Goal: Information Seeking & Learning: Find specific page/section

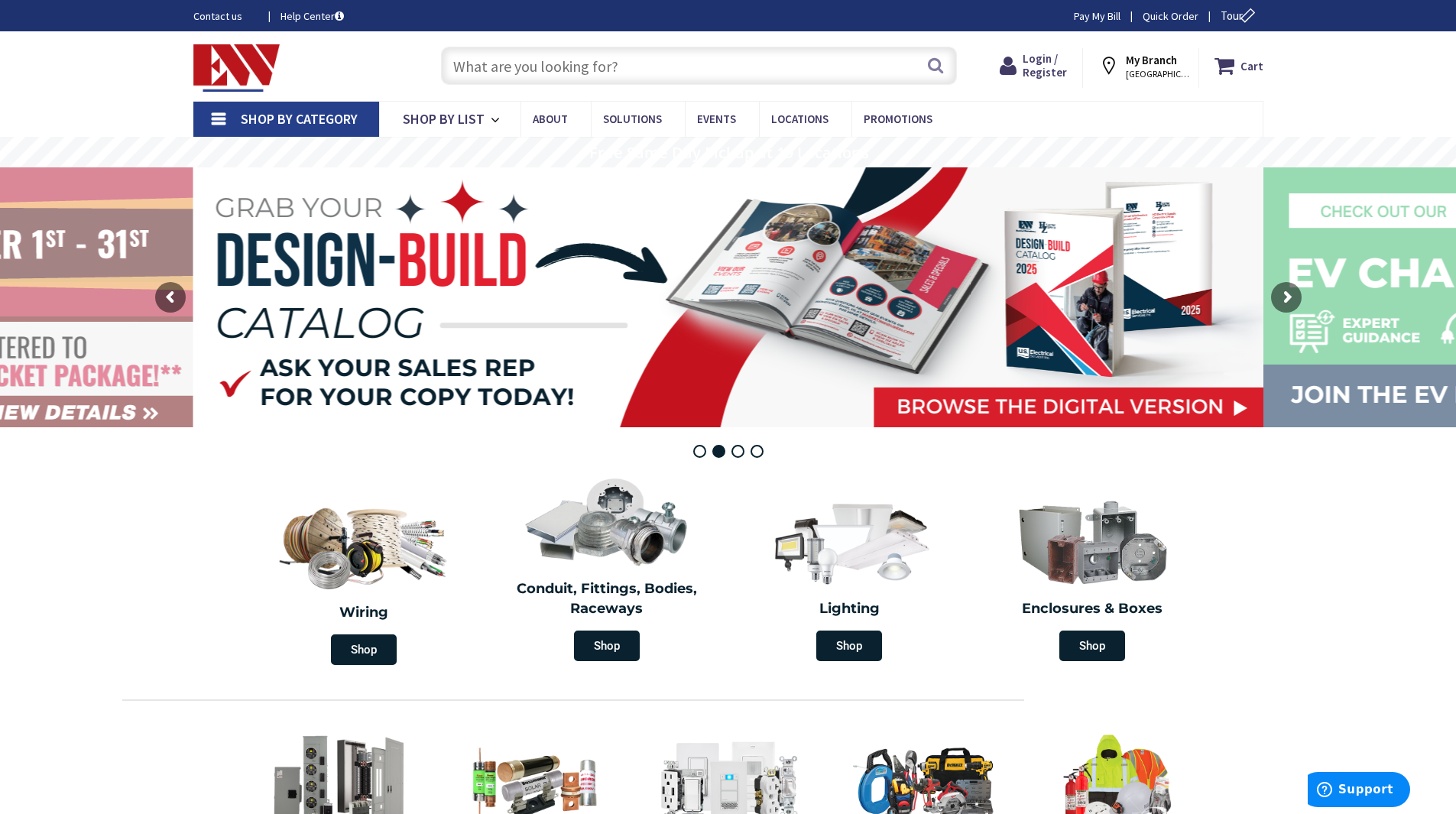
click at [552, 71] on input "text" at bounding box center [698, 66] width 516 height 38
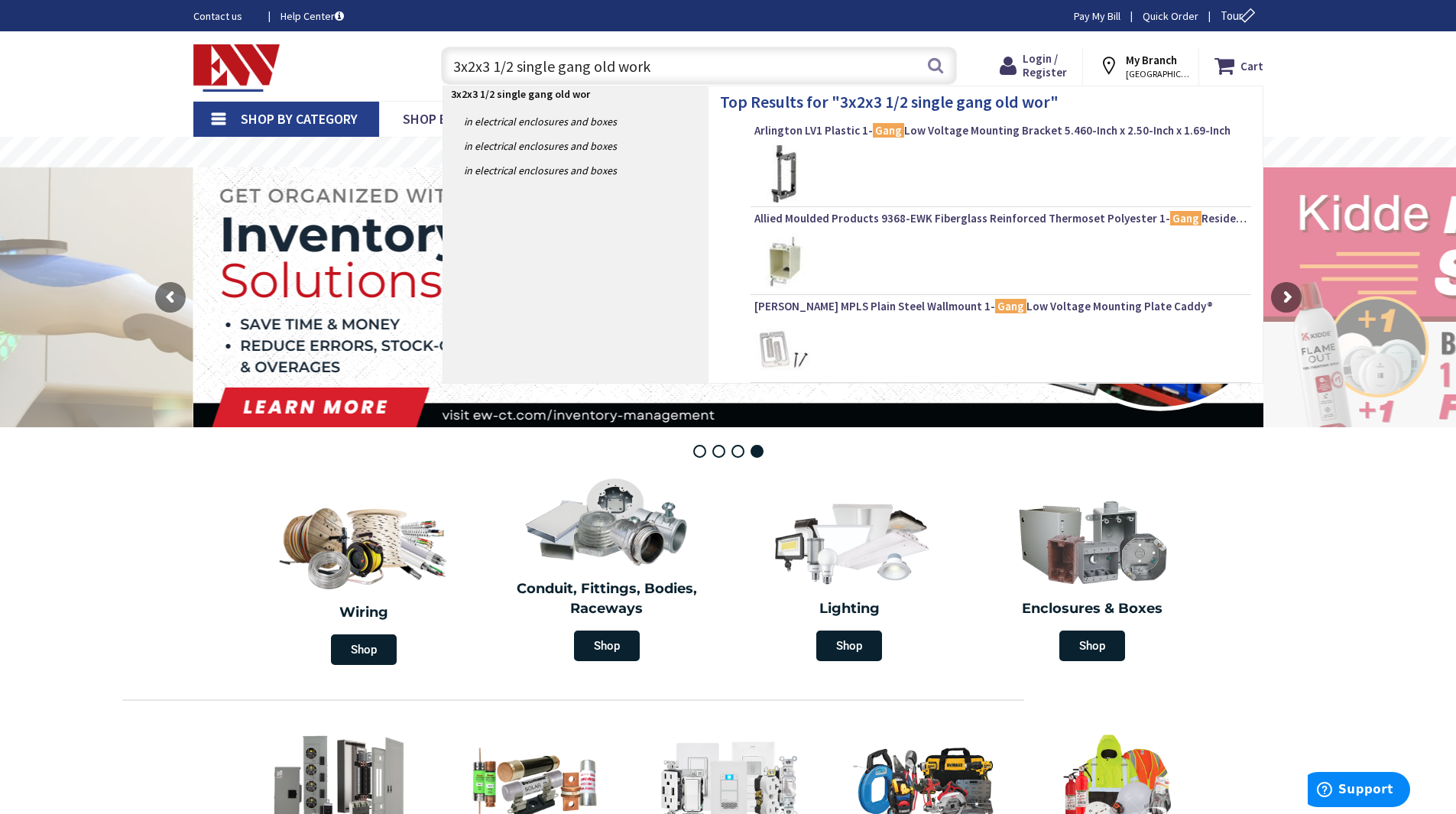
type input "3x2x3 1/2 single gang old work"
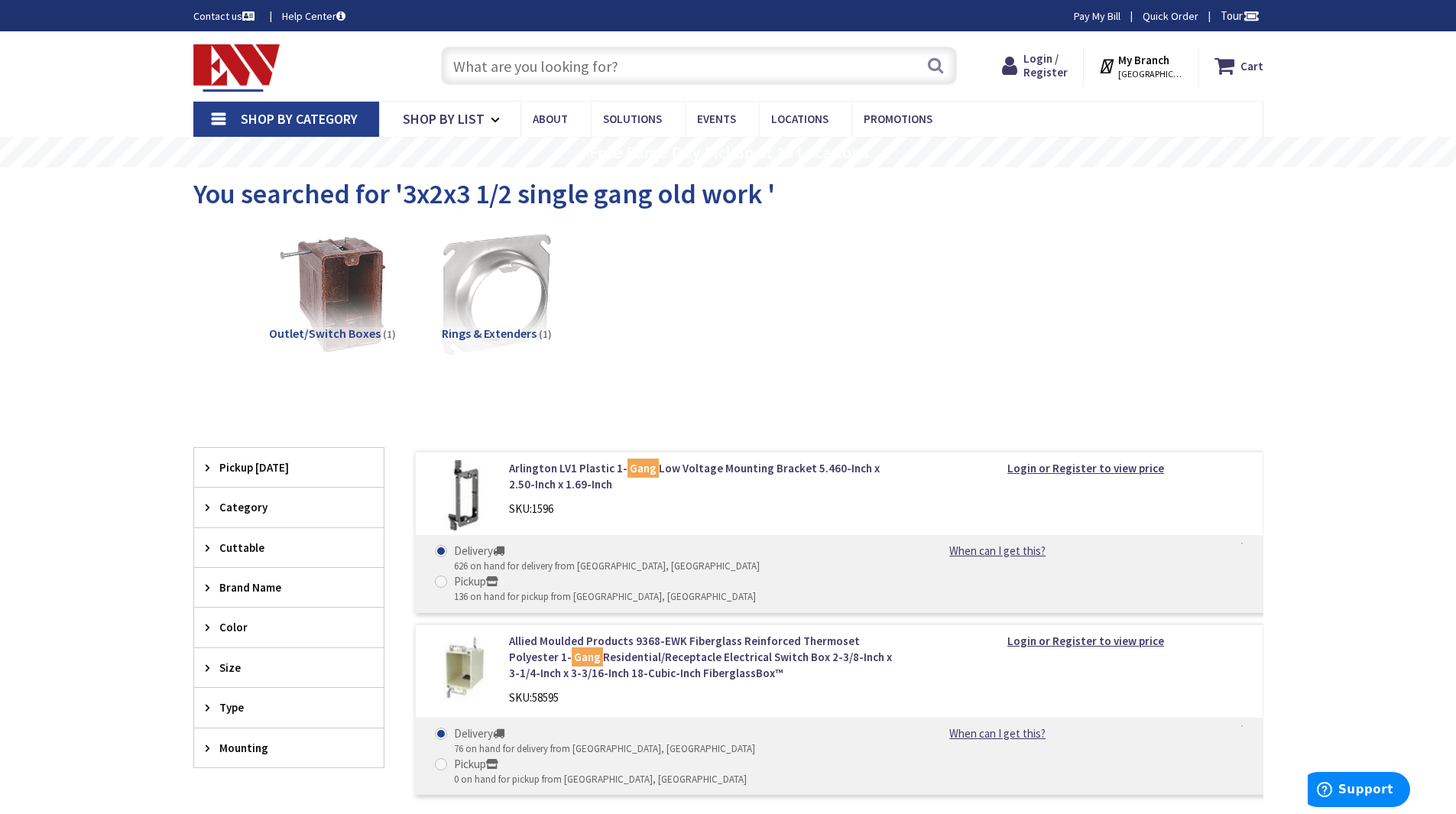
click at [621, 72] on input "text" at bounding box center [698, 66] width 516 height 38
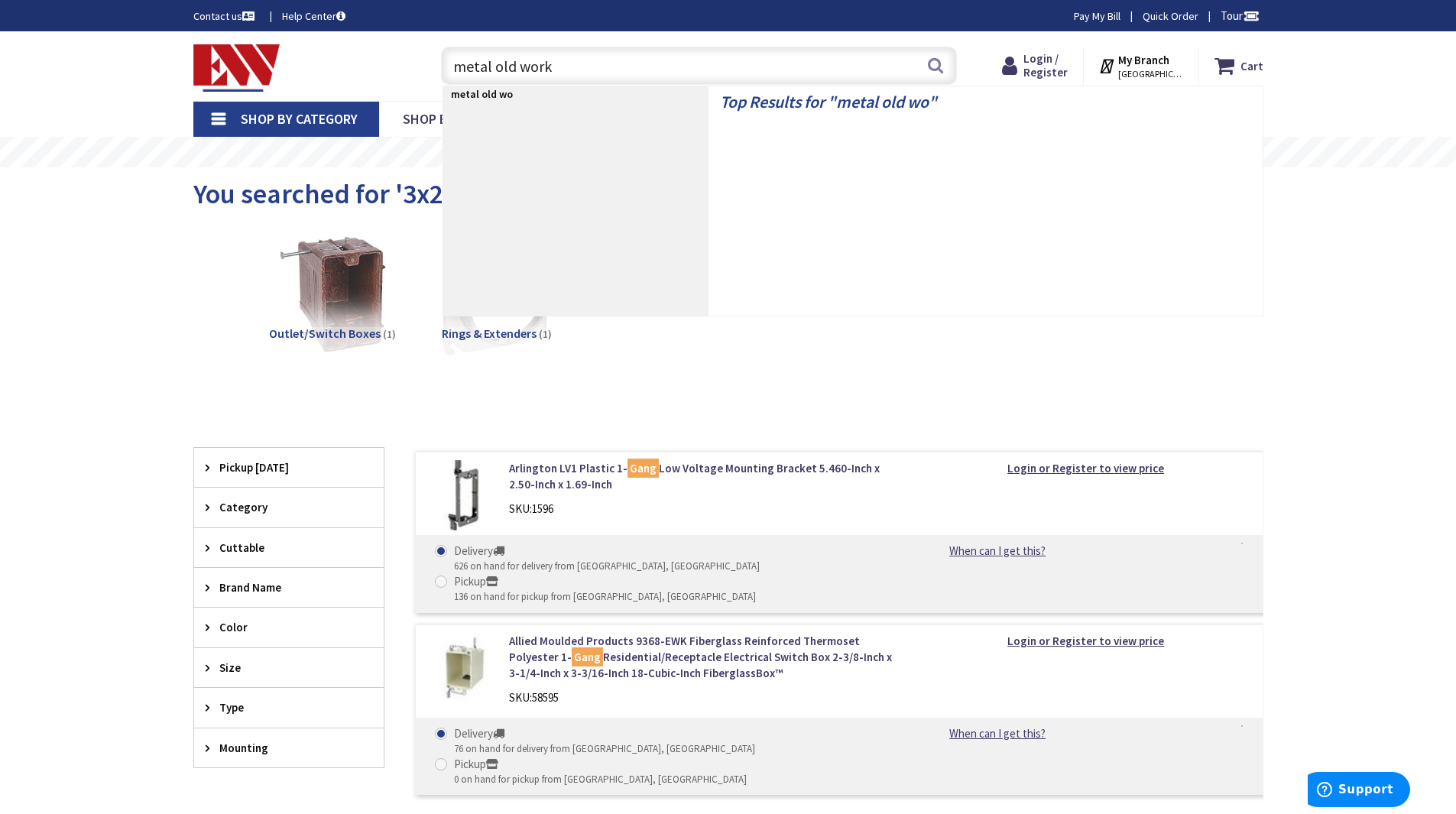
type input "metal old work"
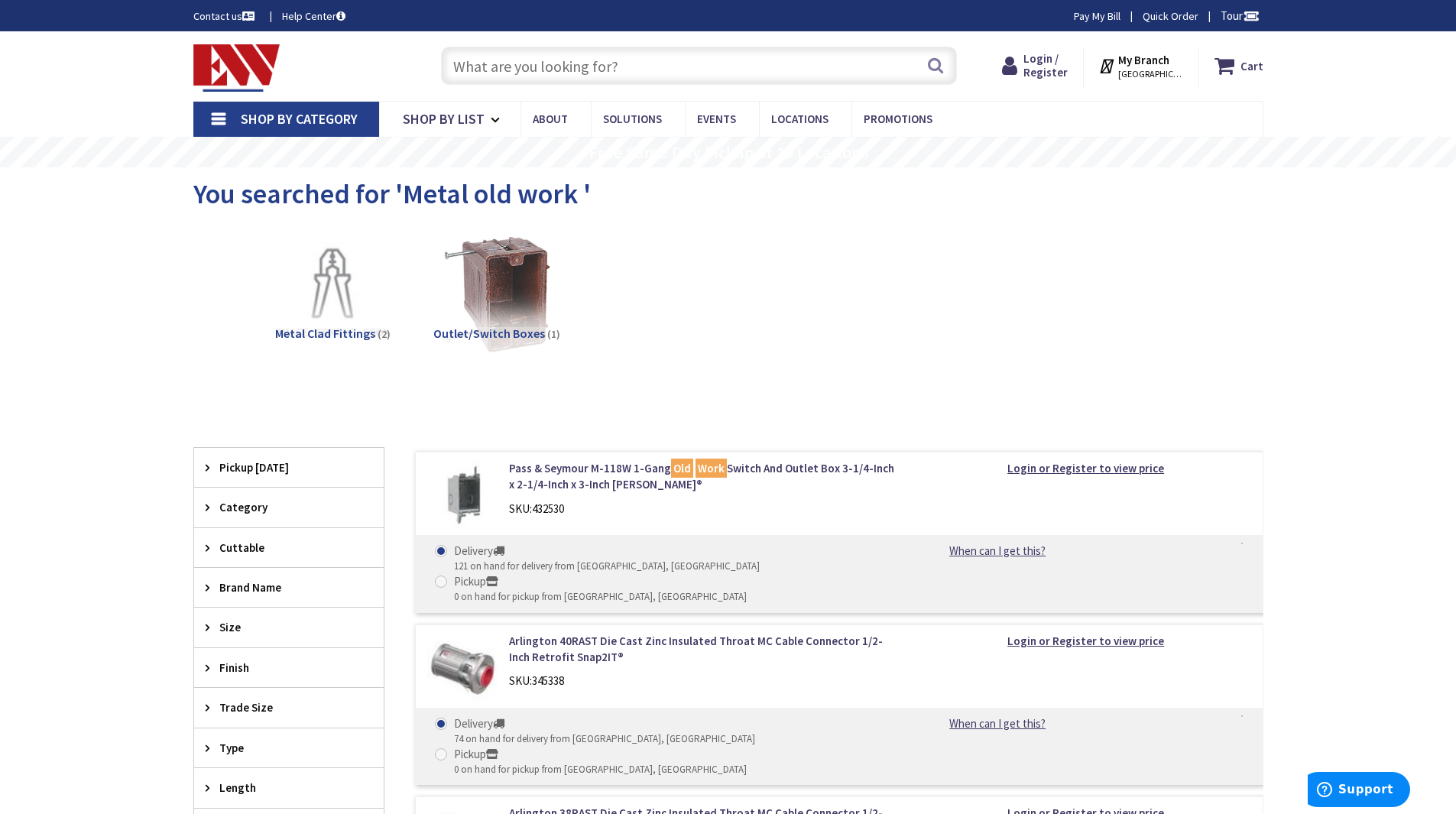
click at [556, 66] on input "text" at bounding box center [698, 66] width 516 height 38
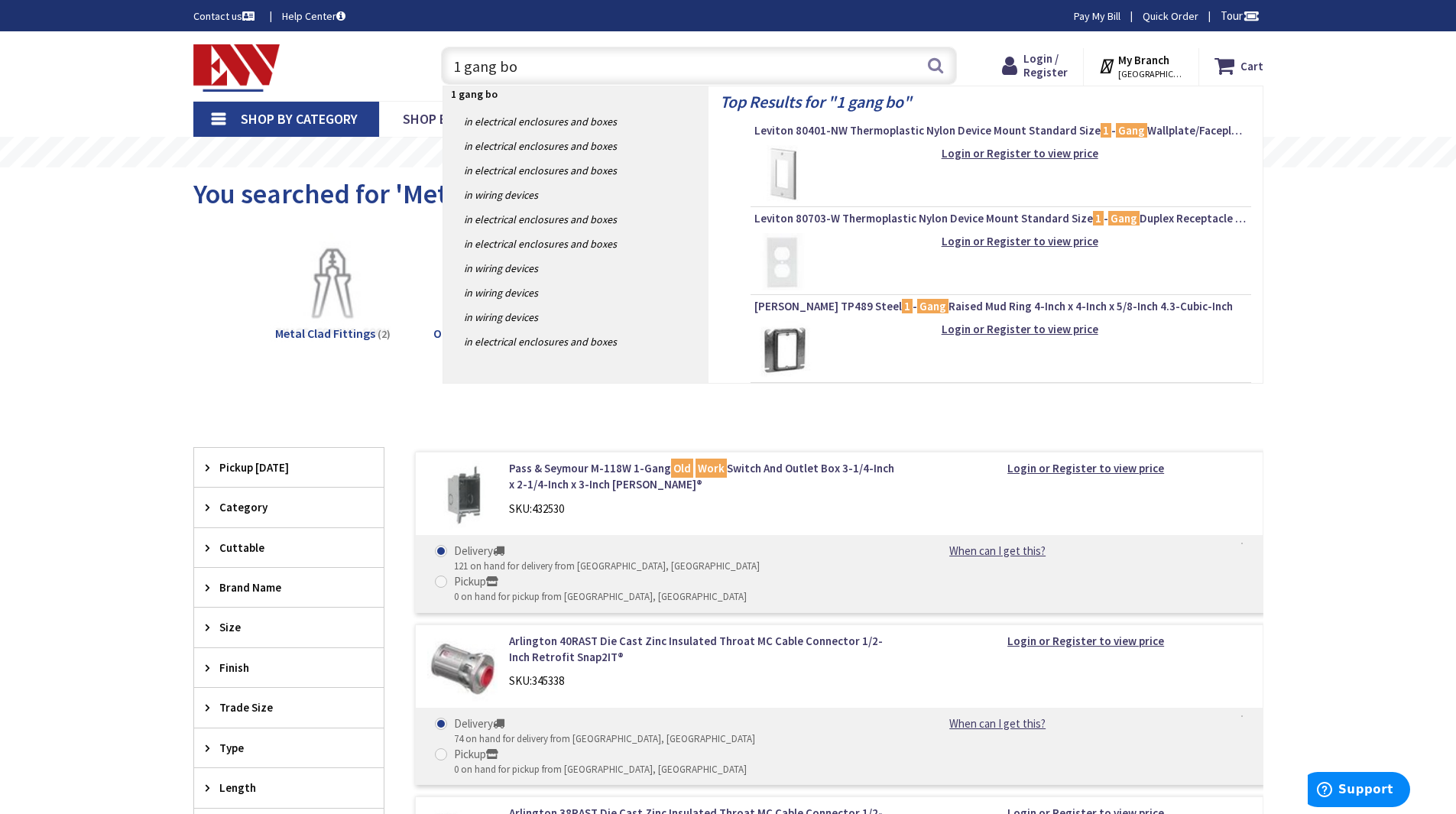
type input "1 gang box"
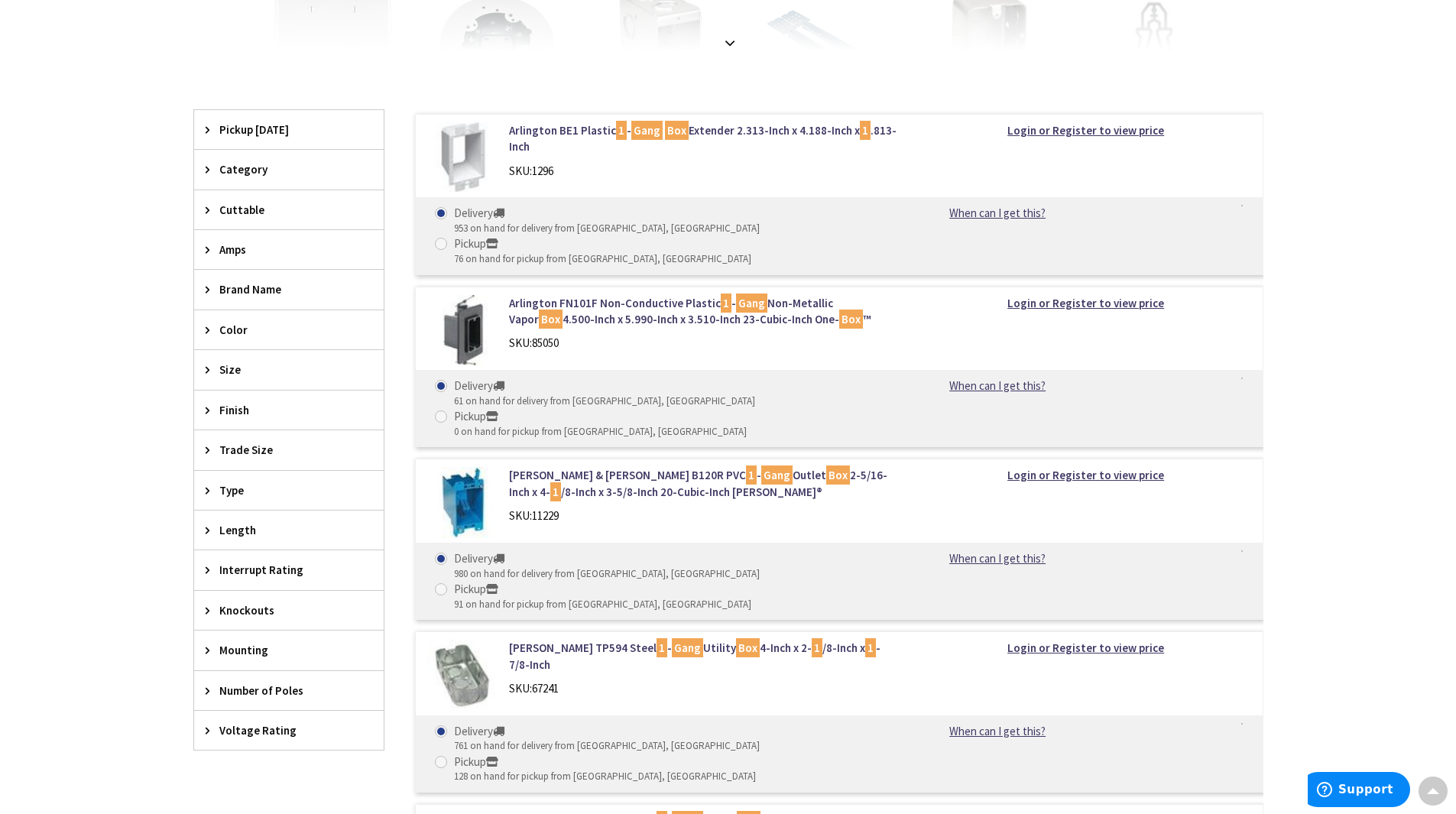
scroll to position [382, 0]
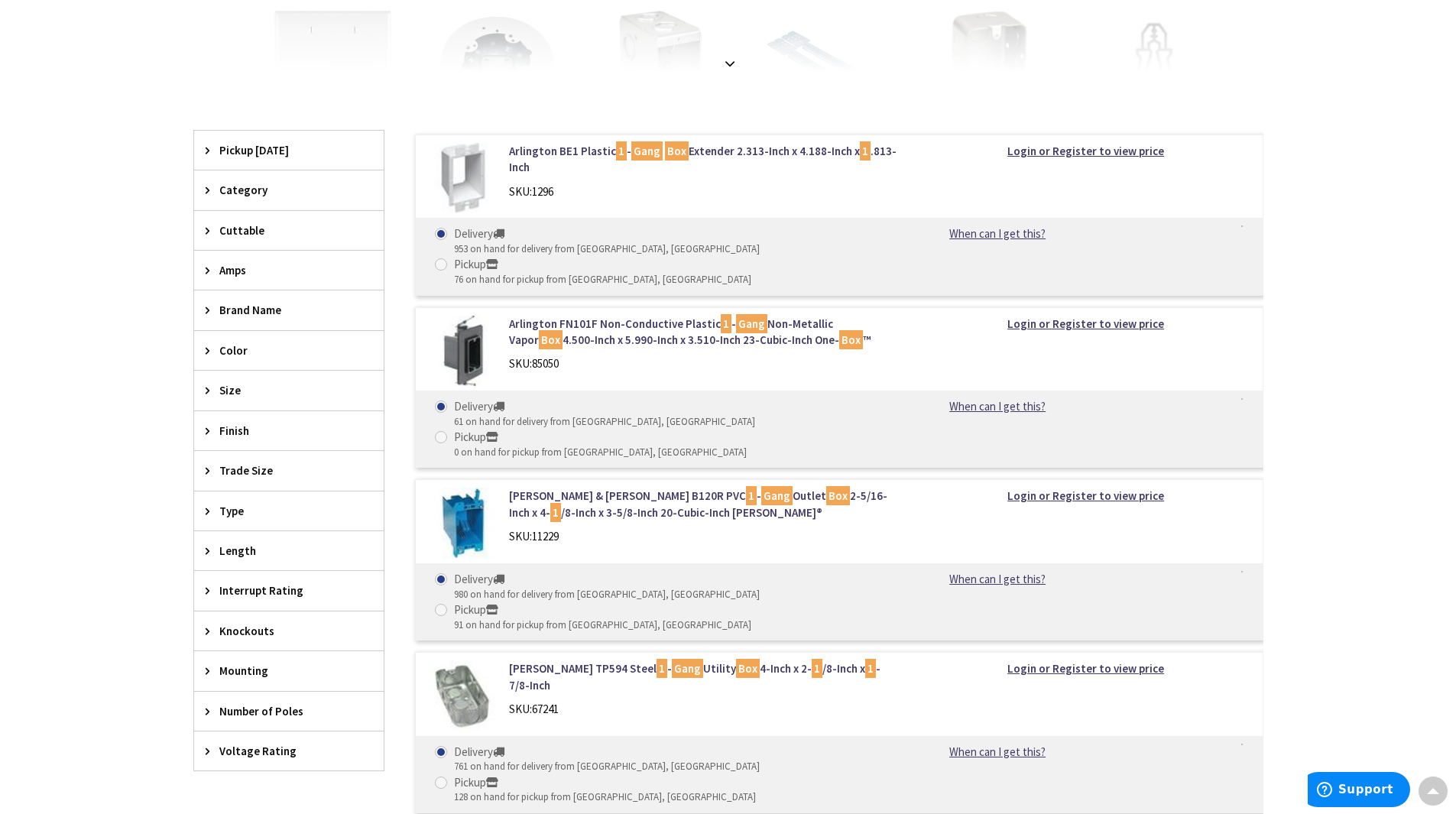
click at [230, 192] on span "Category" at bounding box center [281, 190] width 124 height 16
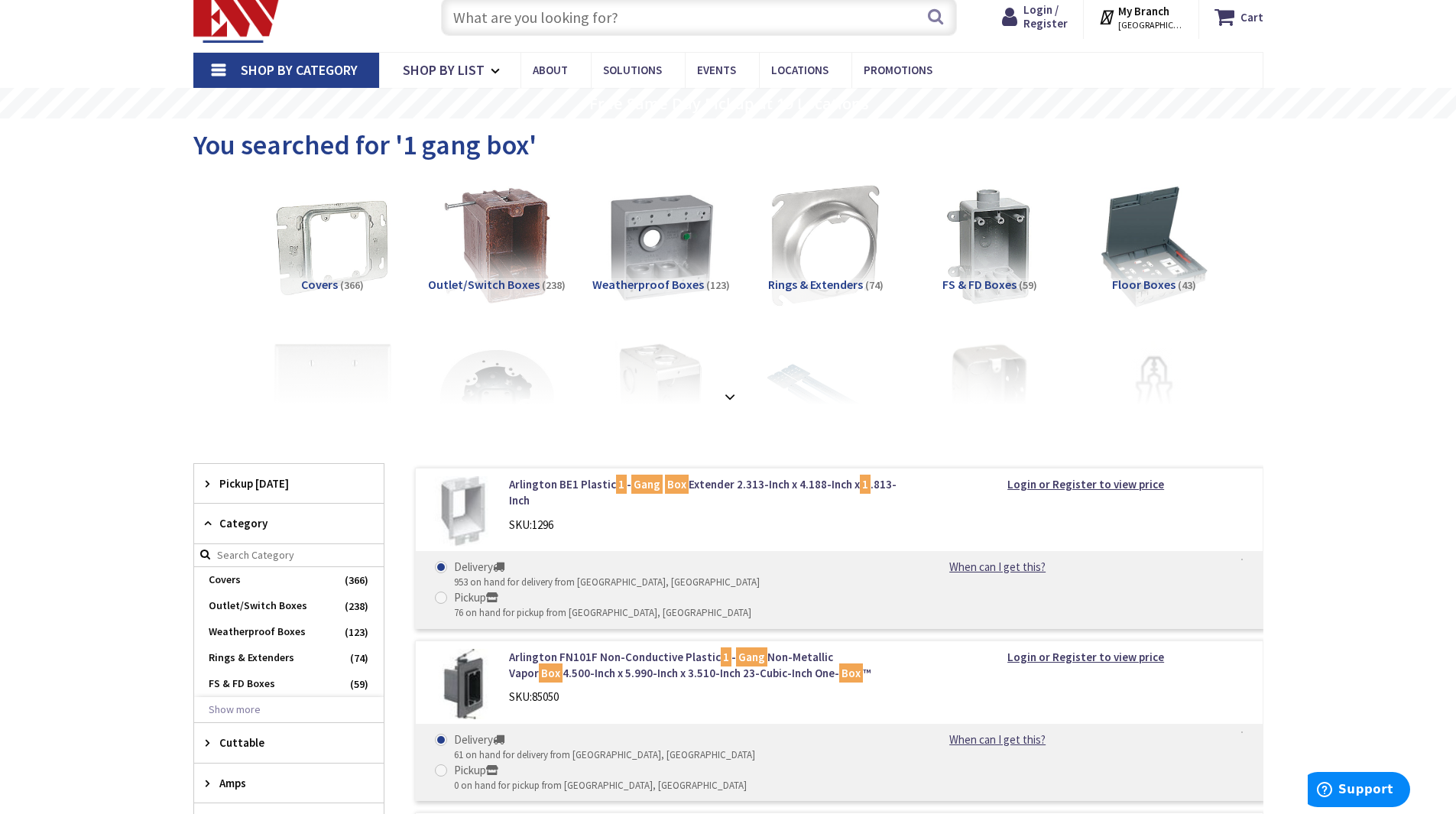
scroll to position [77, 0]
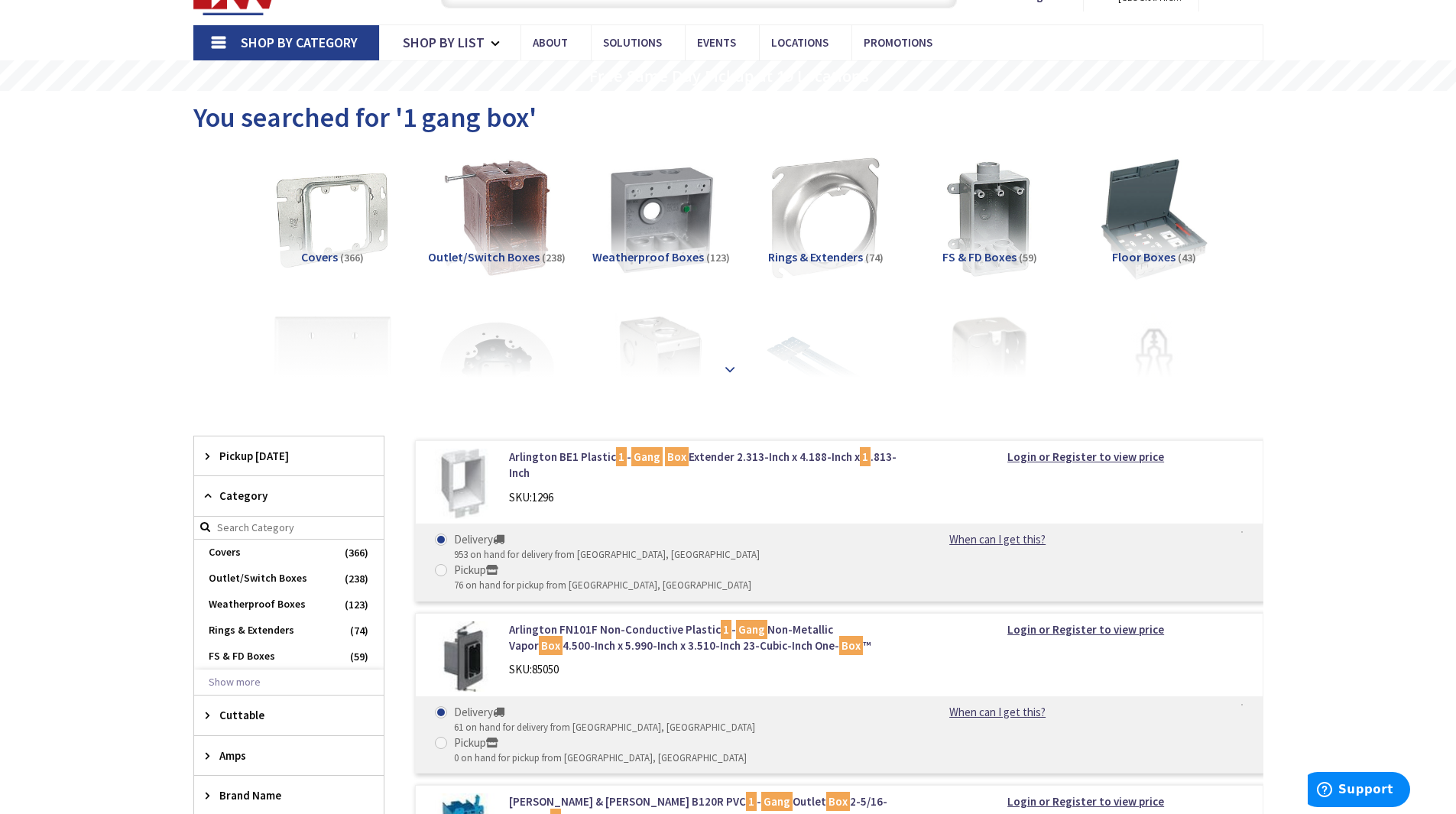
click at [728, 367] on strong at bounding box center [729, 369] width 18 height 17
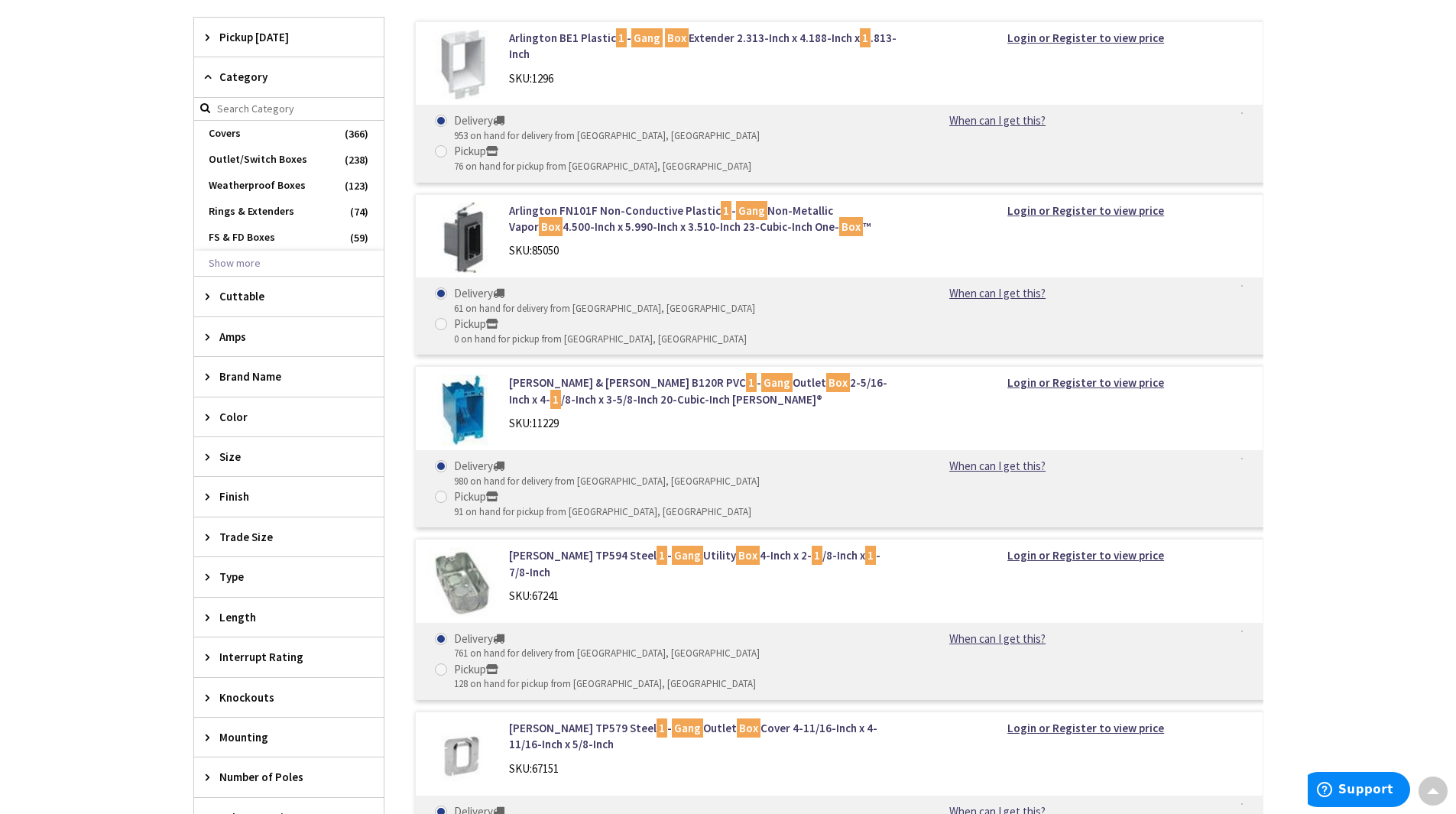
scroll to position [1223, 0]
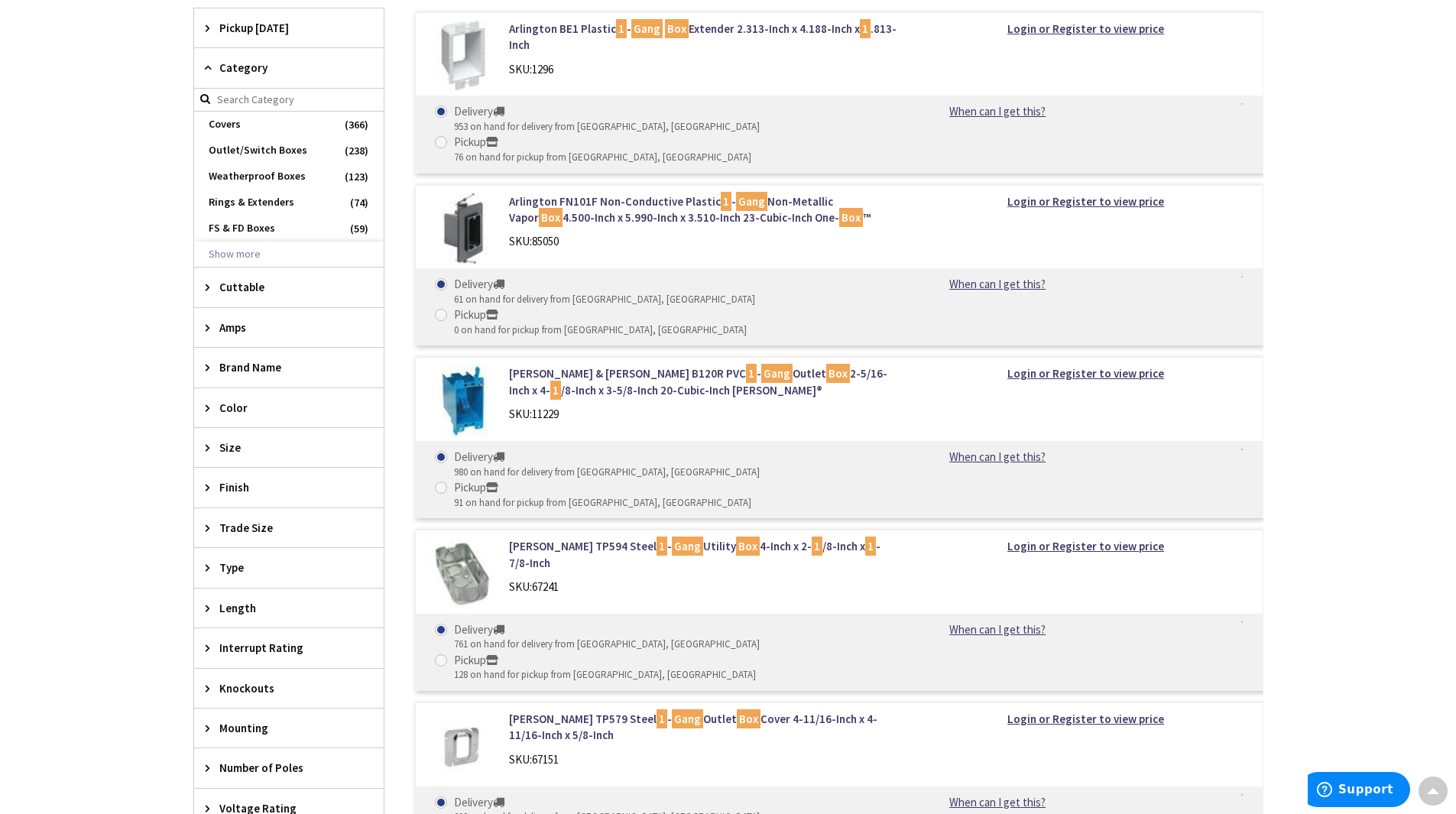
click at [232, 286] on span "Cuttable" at bounding box center [281, 287] width 124 height 16
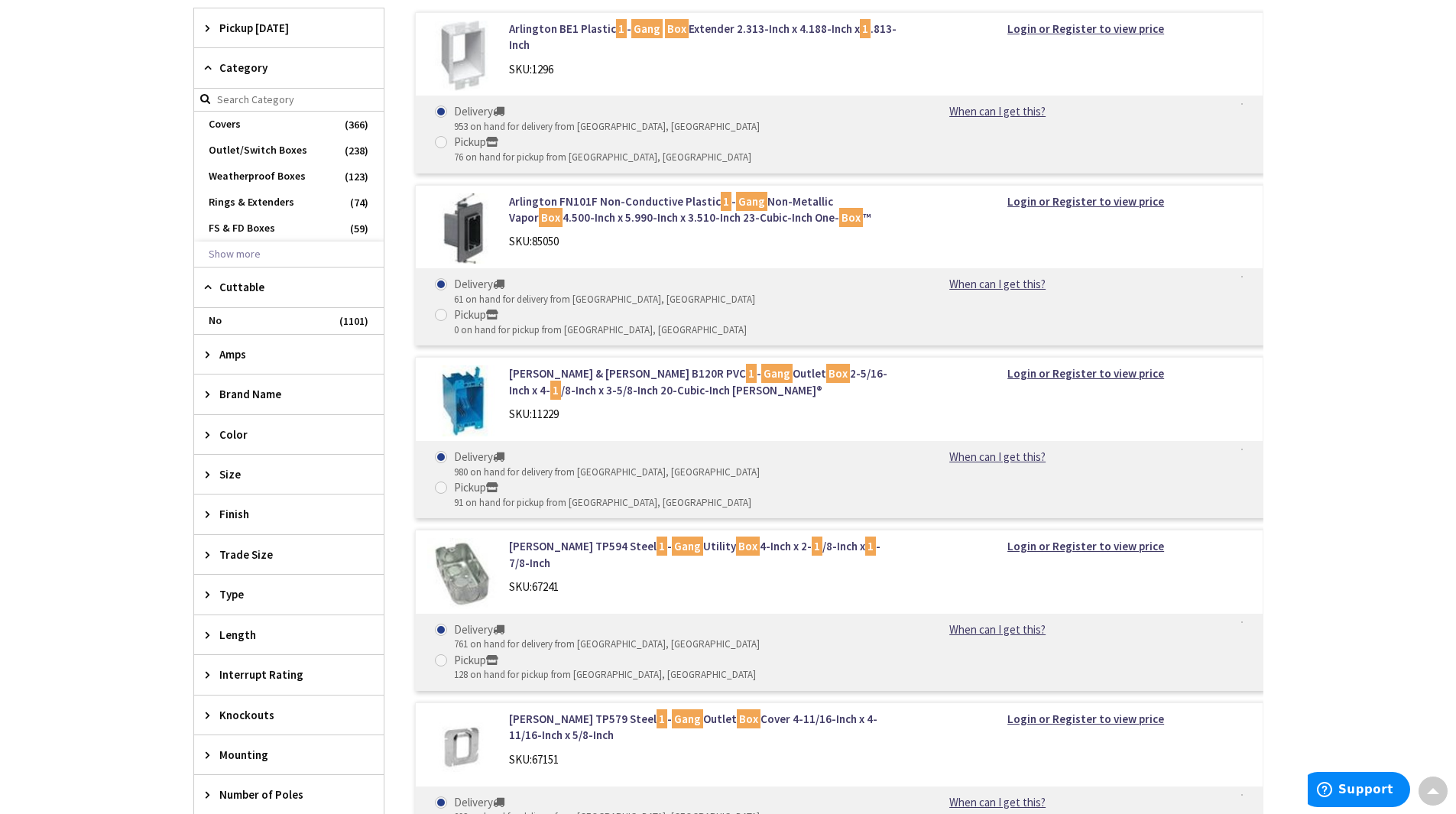
drag, startPoint x: 232, startPoint y: 286, endPoint x: 237, endPoint y: 279, distance: 8.6
click at [237, 279] on span "Cuttable" at bounding box center [281, 287] width 124 height 16
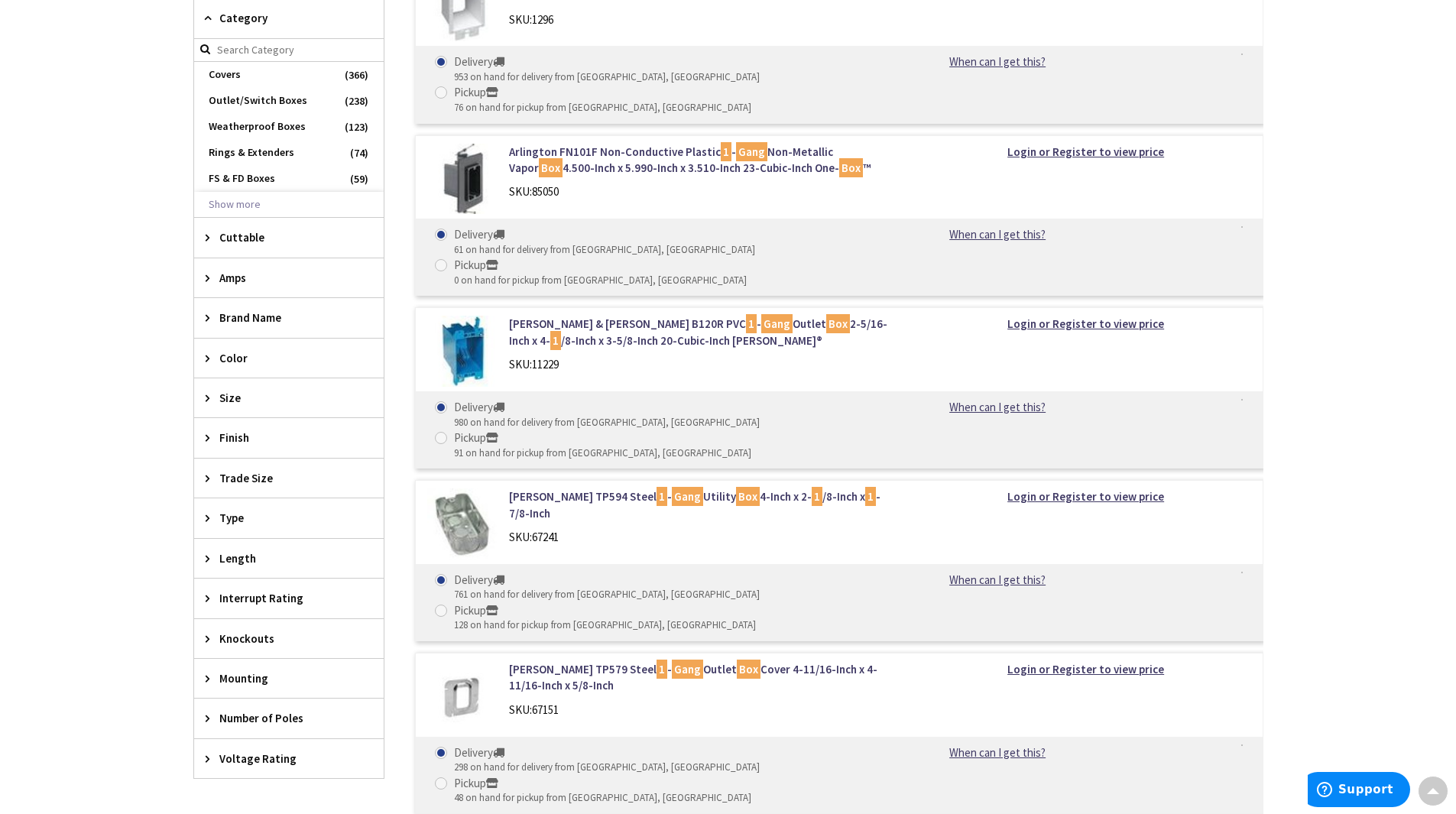
scroll to position [1299, 0]
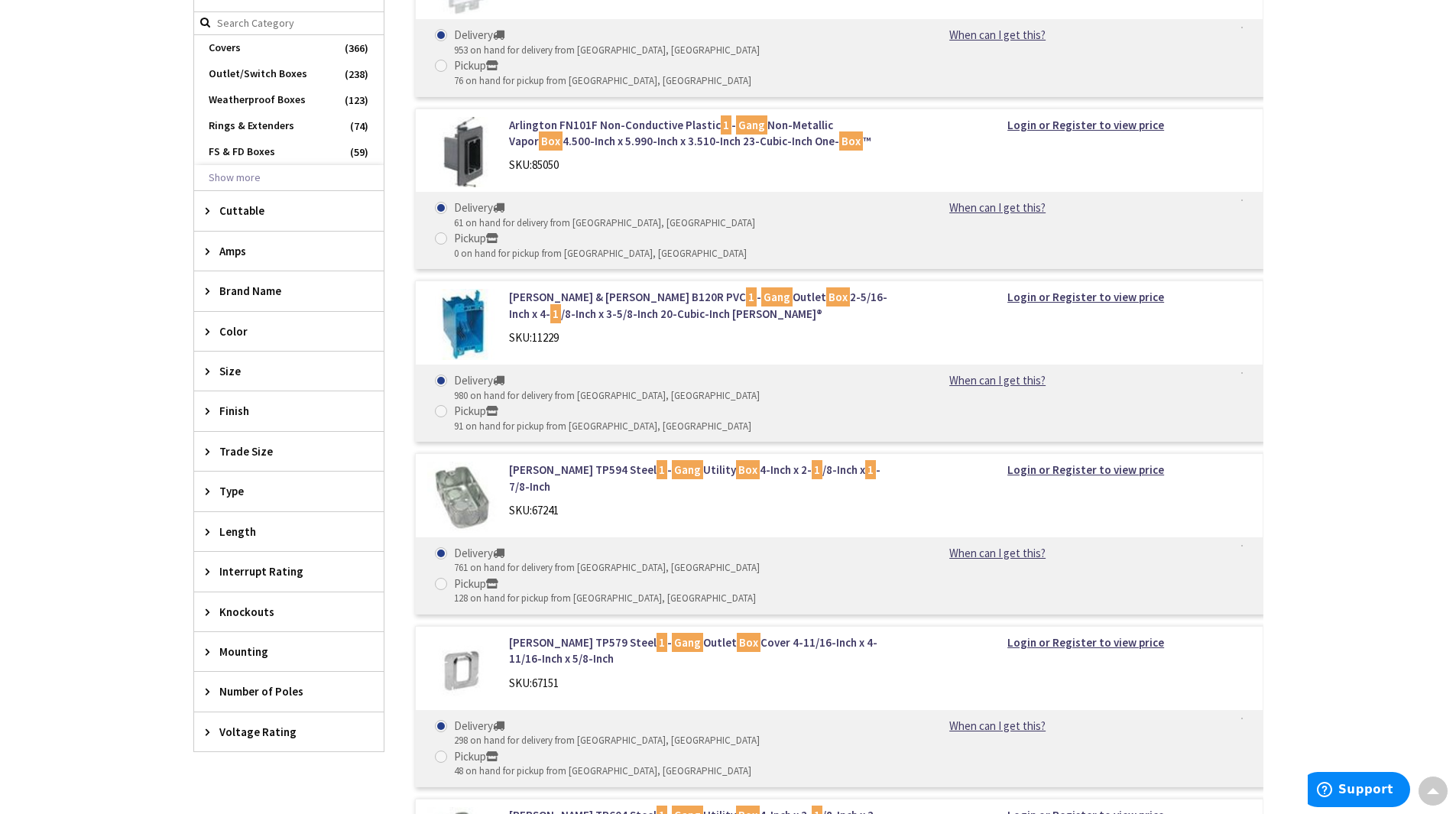
click at [249, 445] on span "Trade Size" at bounding box center [281, 451] width 124 height 16
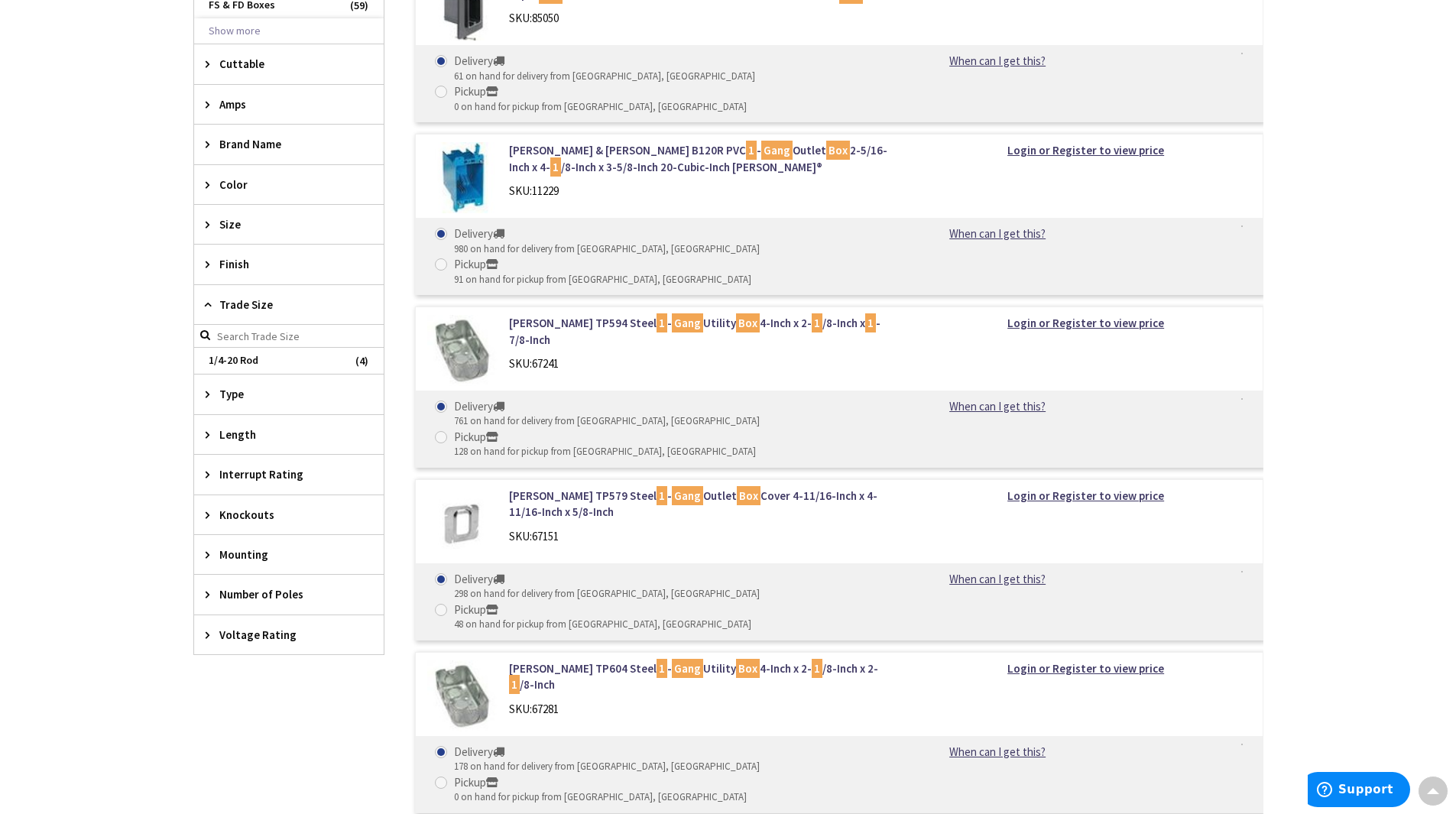
scroll to position [1451, 0]
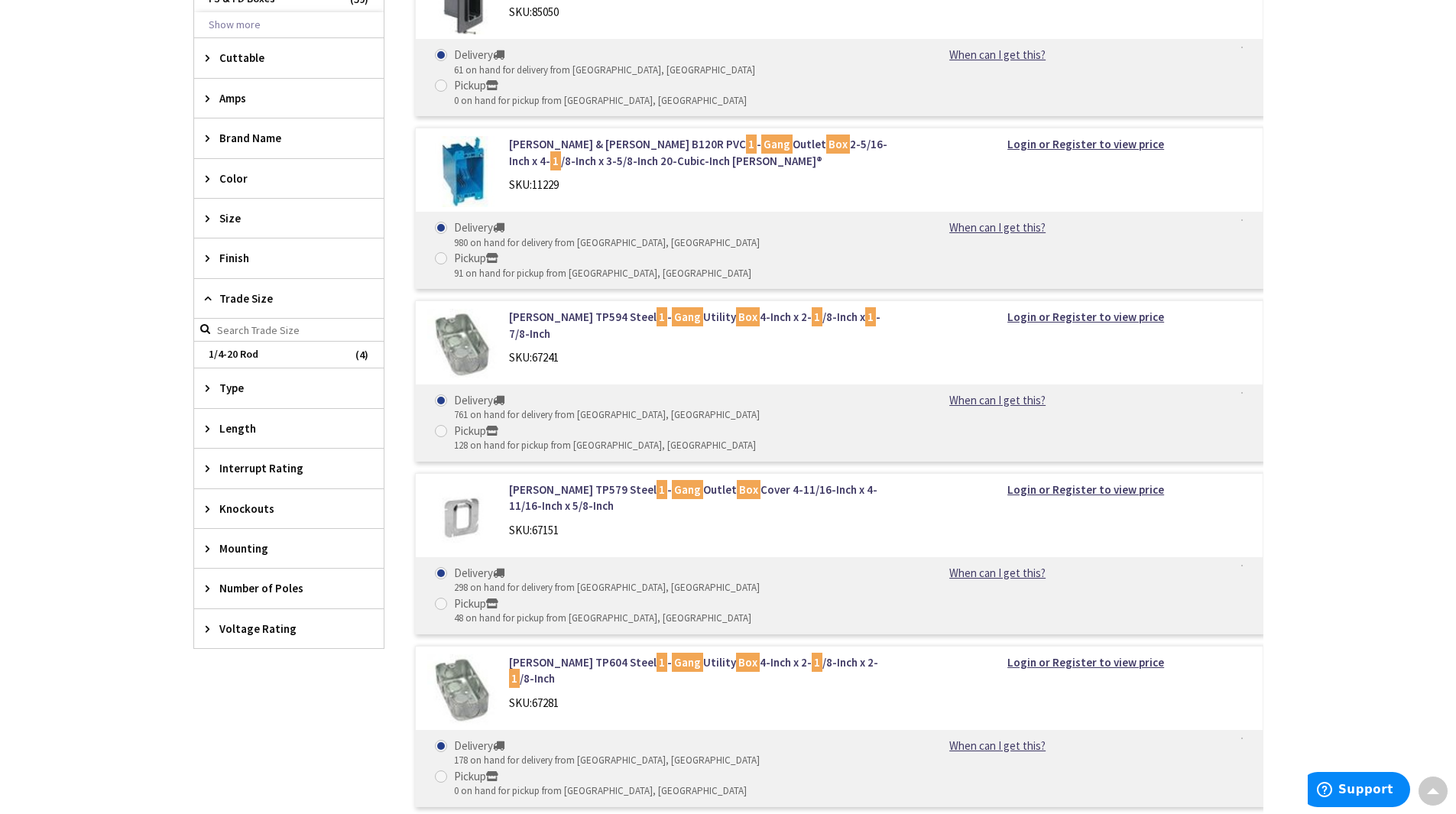
click at [250, 544] on span "Mounting" at bounding box center [281, 548] width 124 height 16
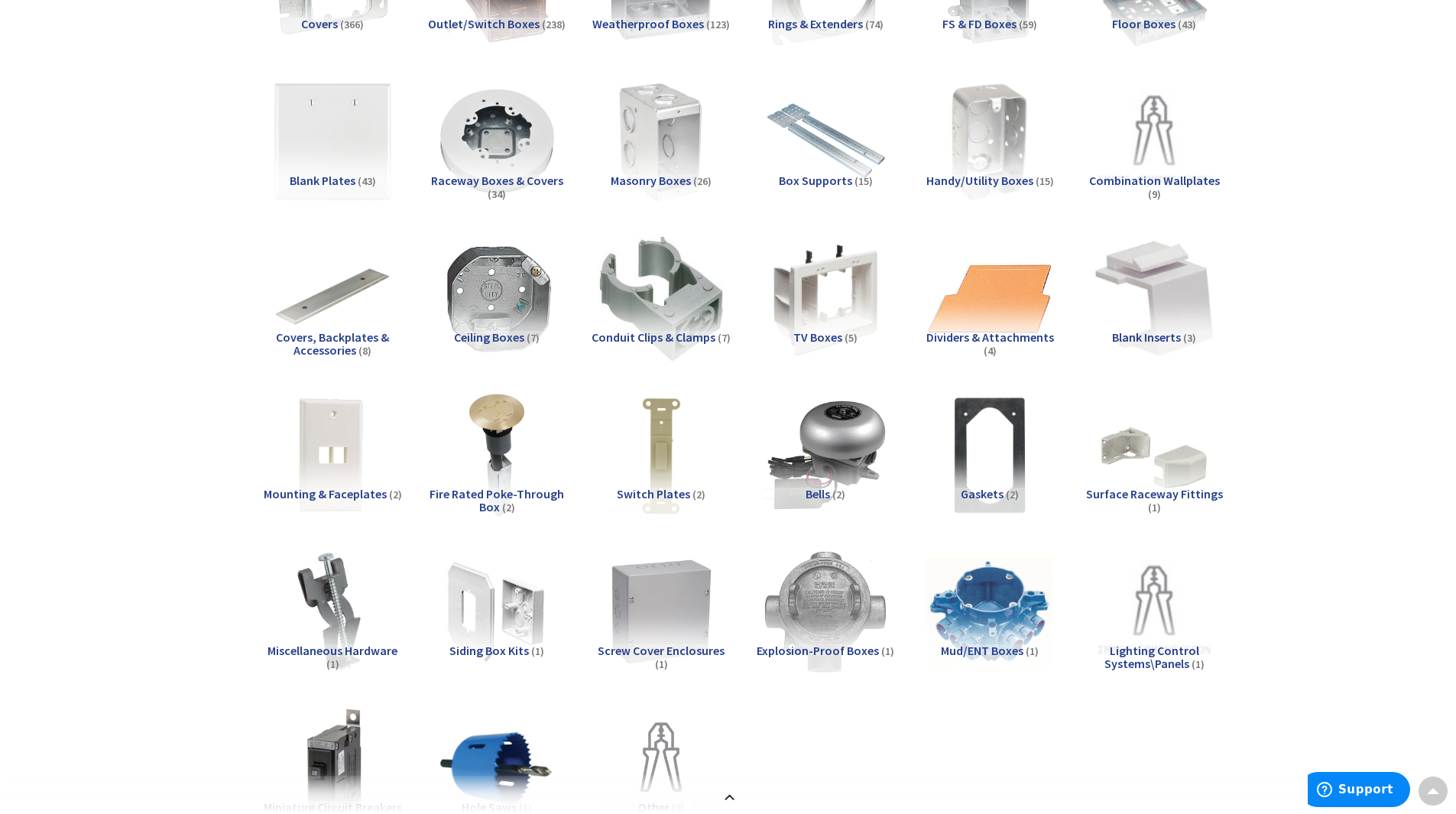
scroll to position [0, 0]
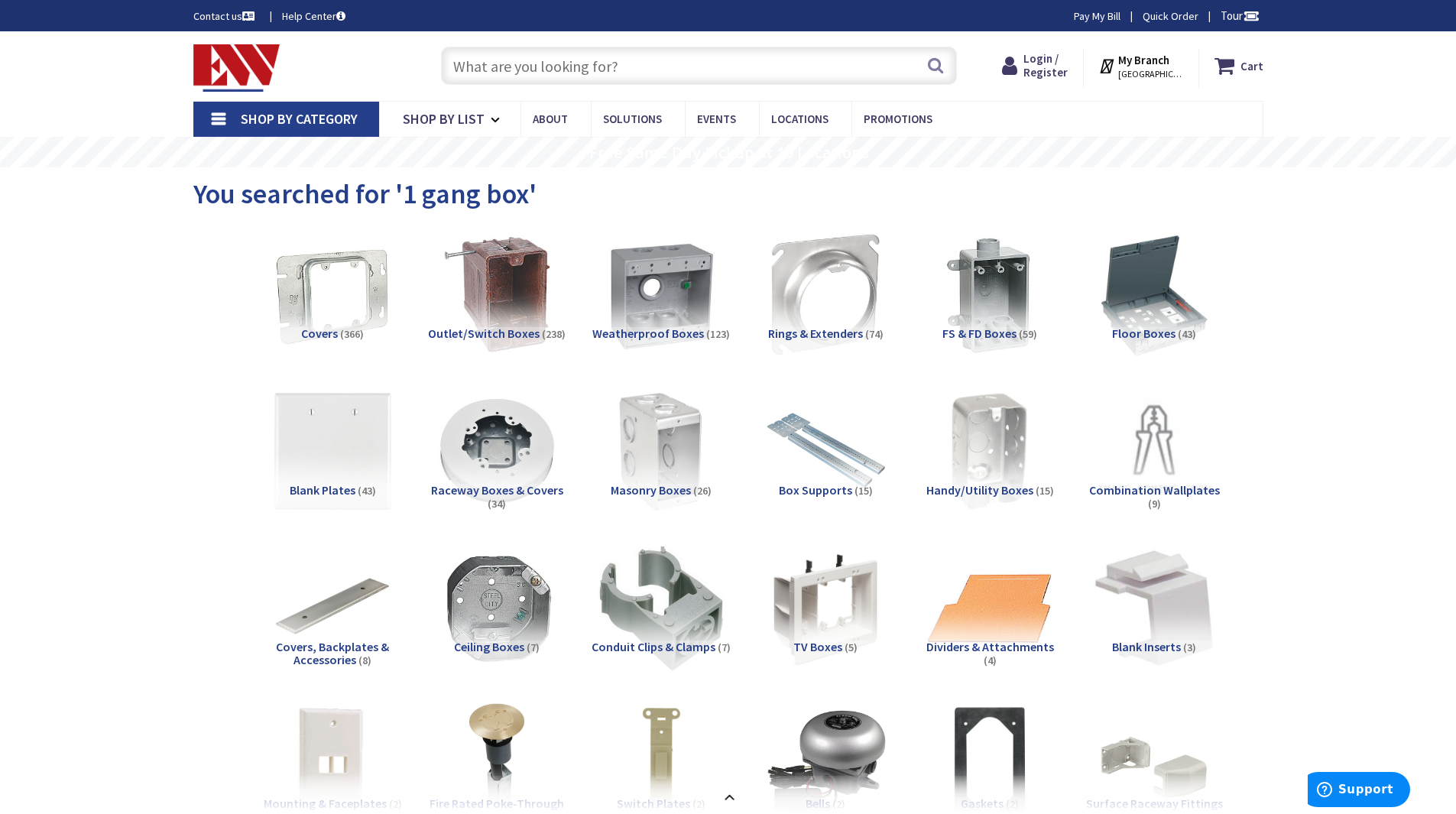
click at [521, 51] on input "text" at bounding box center [698, 66] width 516 height 38
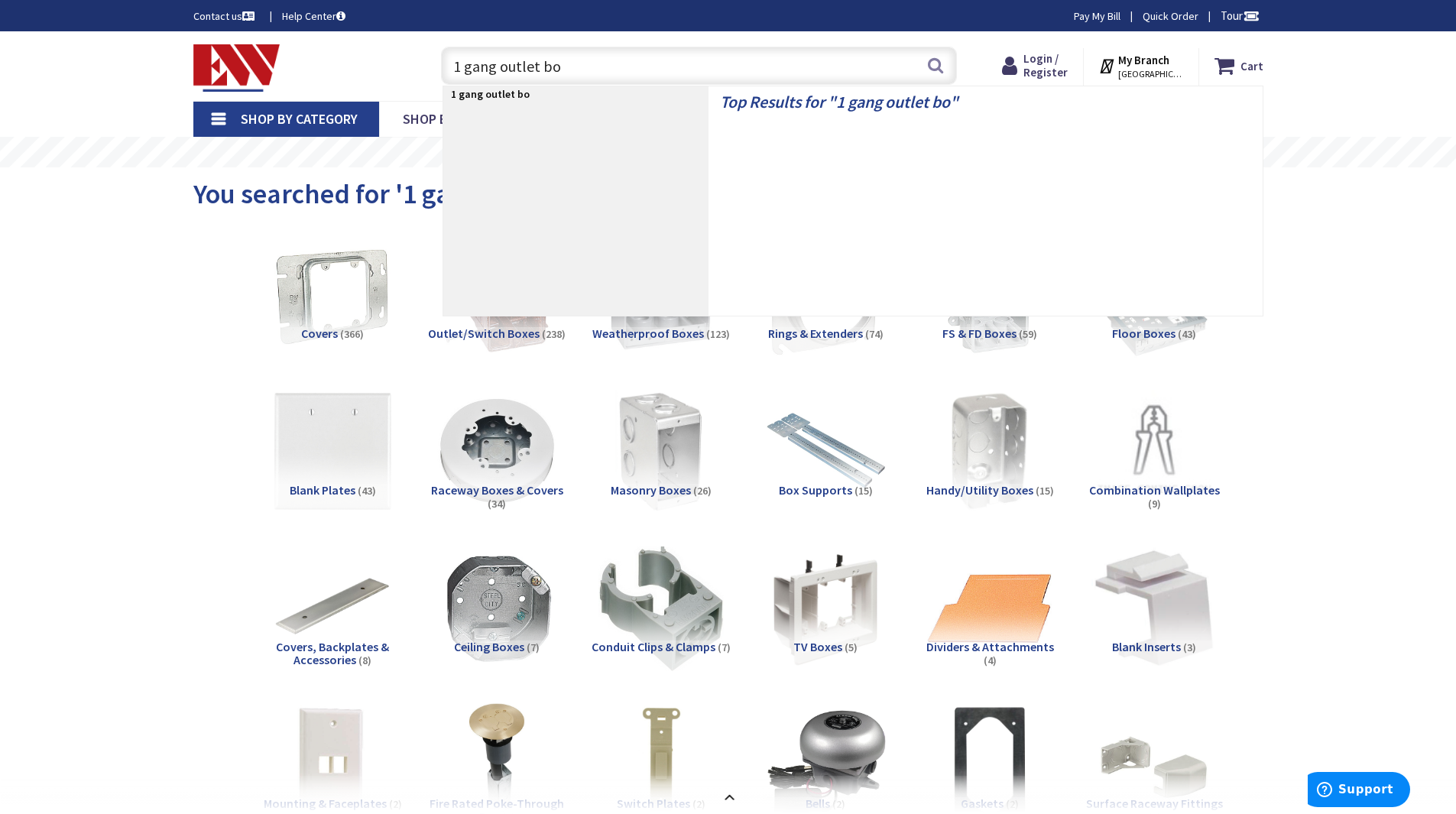
type input "1 gang outlet box"
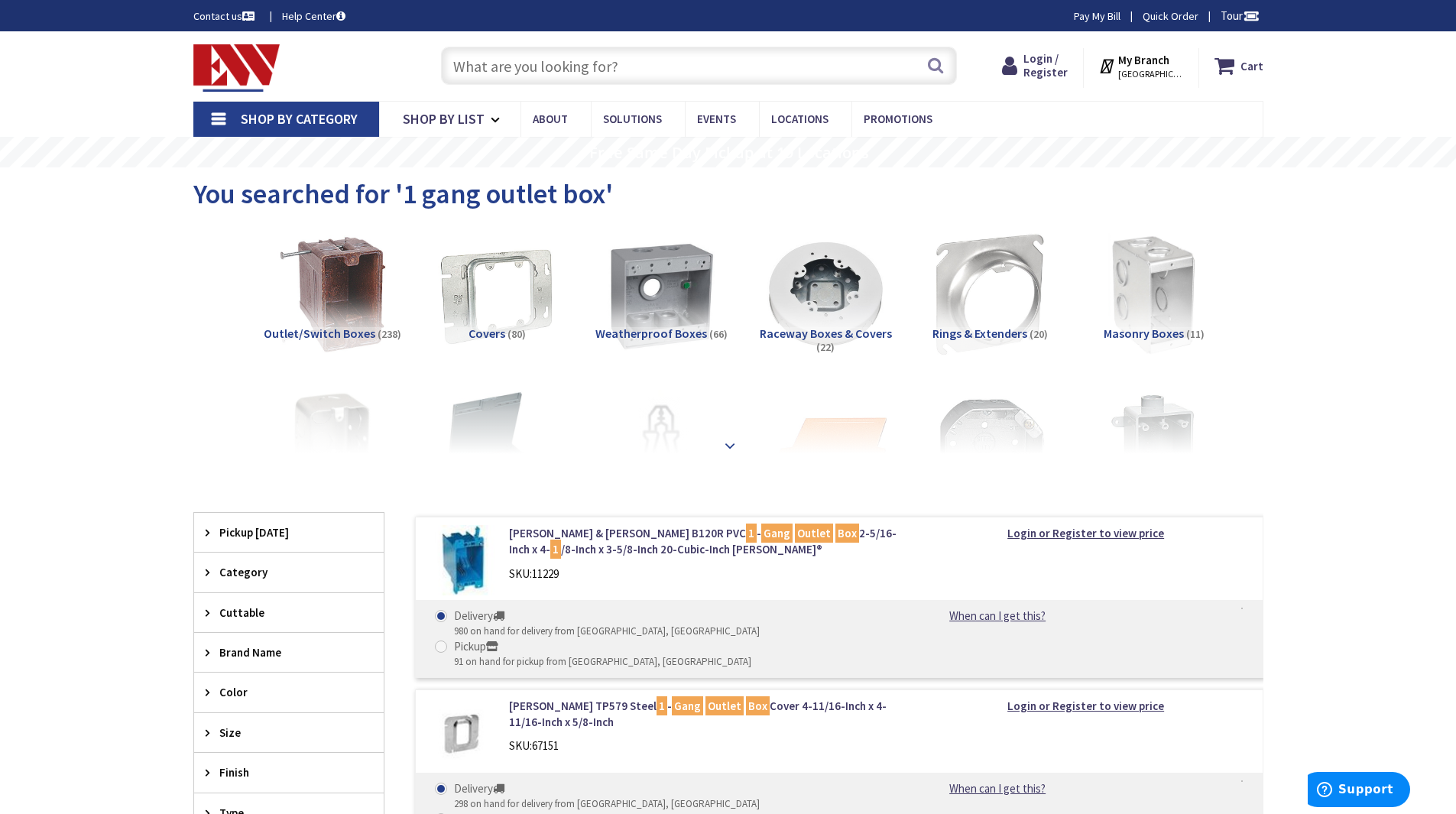
click at [724, 441] on strong at bounding box center [729, 445] width 18 height 17
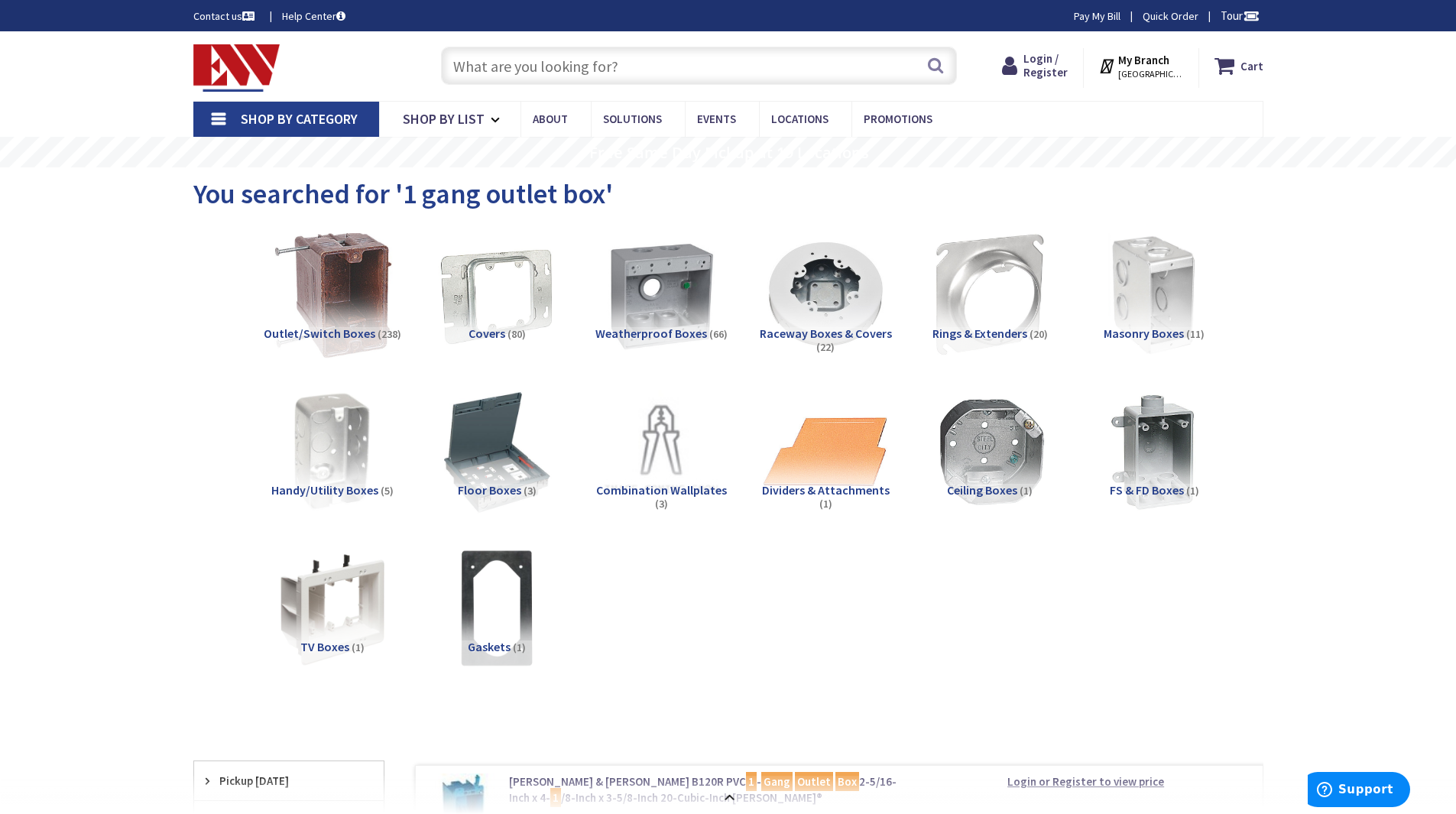
click at [349, 310] on img at bounding box center [331, 294] width 138 height 138
